Goal: Find specific page/section: Find specific page/section

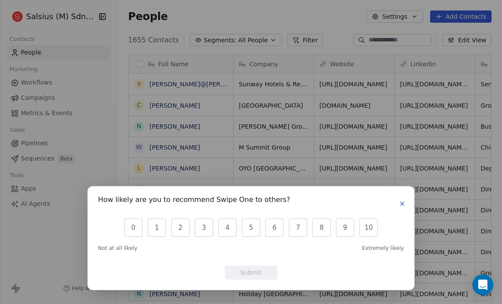
scroll to position [262, 379]
click at [406, 205] on button "button" at bounding box center [402, 203] width 10 height 10
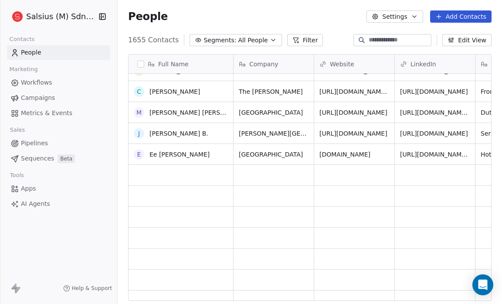
scroll to position [0, 0]
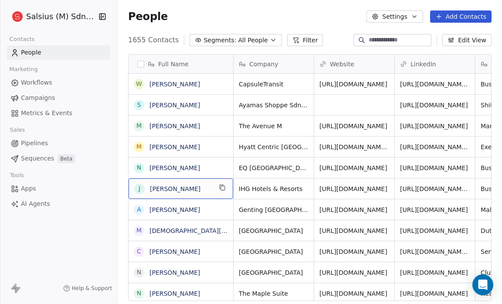
click at [270, 38] on icon "button" at bounding box center [273, 40] width 7 height 7
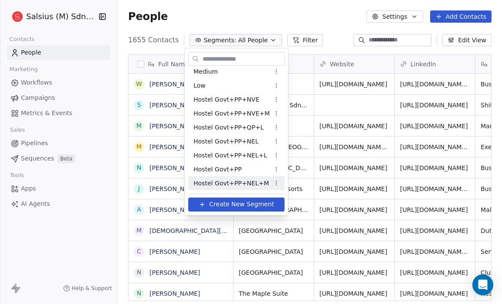
click at [199, 182] on span "Hostel Govt+PP+NEL+M" at bounding box center [231, 182] width 75 height 9
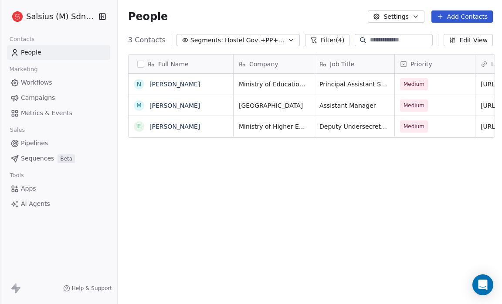
click at [288, 40] on icon "button" at bounding box center [291, 40] width 7 height 7
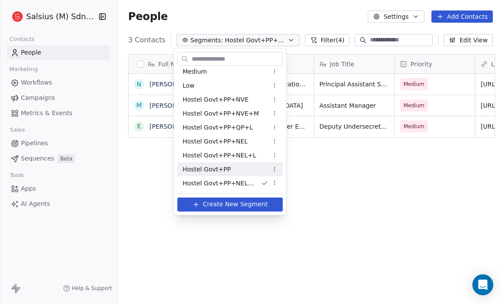
click at [245, 166] on div "Hostel Govt+PP" at bounding box center [231, 169] width 106 height 14
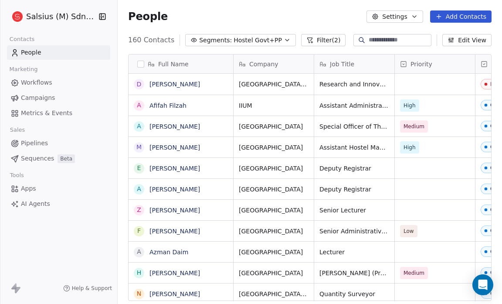
click at [286, 41] on icon "button" at bounding box center [287, 40] width 3 height 2
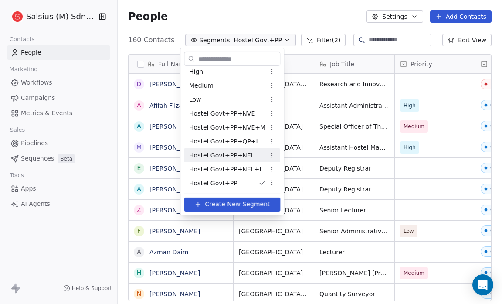
click at [245, 159] on span "Hostel Govt+PP+NEL" at bounding box center [221, 154] width 65 height 9
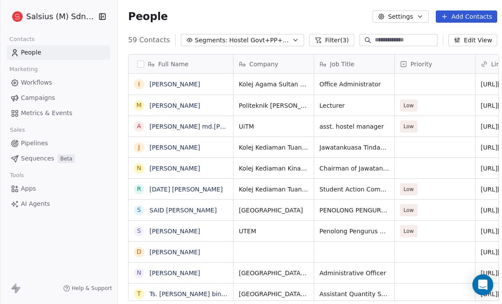
click at [292, 39] on icon "button" at bounding box center [295, 40] width 7 height 7
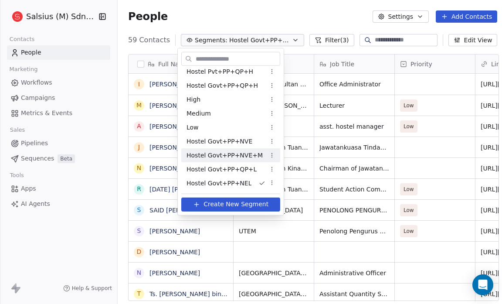
click at [259, 151] on div "Hostel Govt+PP+NVE+M" at bounding box center [230, 155] width 99 height 14
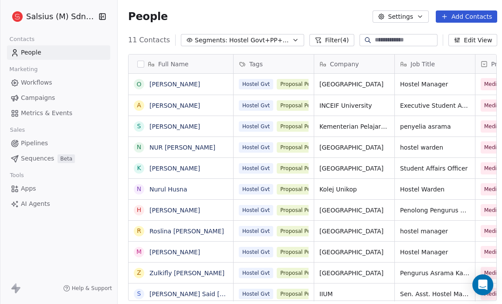
click at [292, 41] on icon "button" at bounding box center [295, 40] width 7 height 7
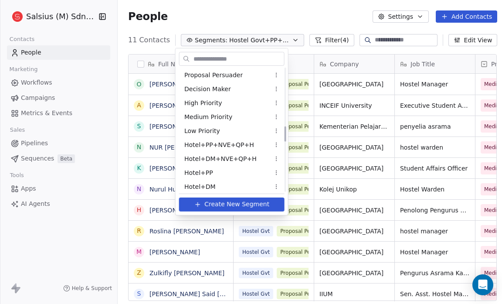
scroll to position [462, 0]
click at [223, 143] on span "Hotel+PP+NVE+QP+H" at bounding box center [219, 144] width 70 height 9
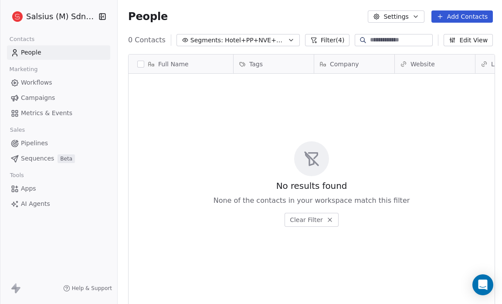
scroll to position [262, 383]
click at [288, 38] on icon "button" at bounding box center [291, 40] width 7 height 7
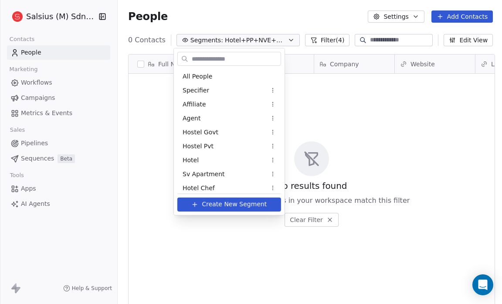
scroll to position [423, 0]
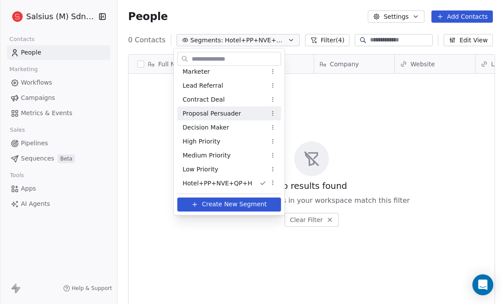
click at [250, 114] on div "Proposal Persuader" at bounding box center [230, 113] width 104 height 14
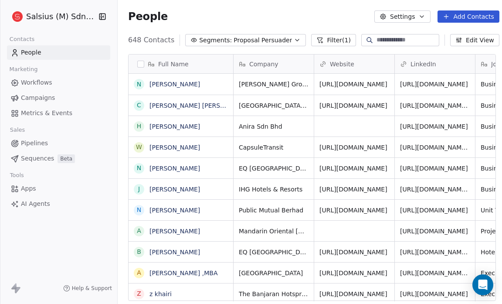
scroll to position [262, 384]
